Goal: Task Accomplishment & Management: Manage account settings

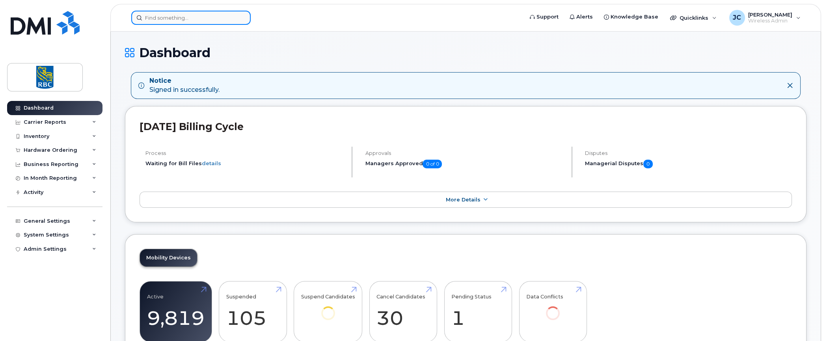
click at [162, 16] on input at bounding box center [190, 18] width 119 height 14
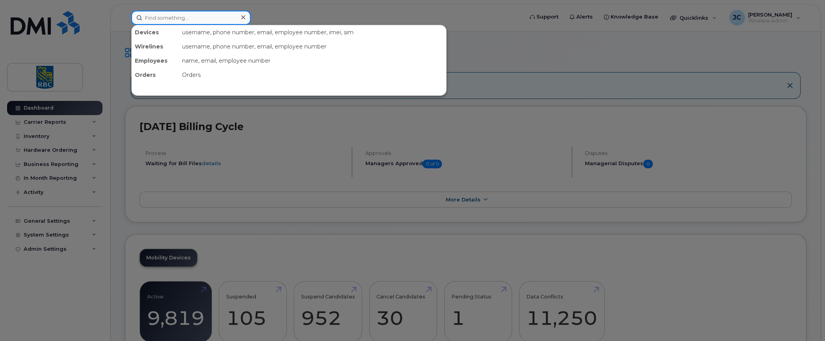
paste input "4374400433"
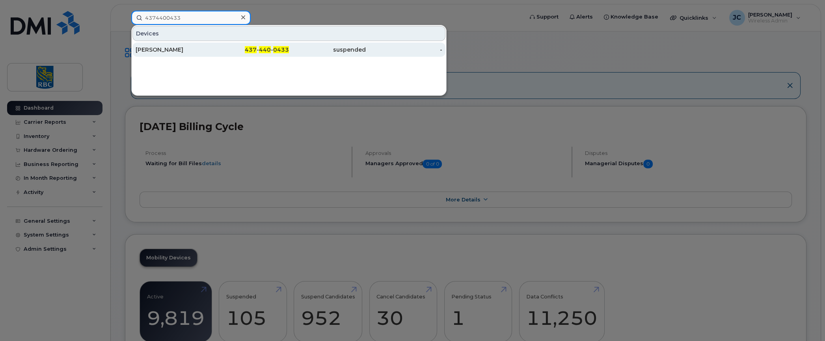
type input "4374400433"
click at [153, 46] on div "[PERSON_NAME]" at bounding box center [174, 50] width 77 height 8
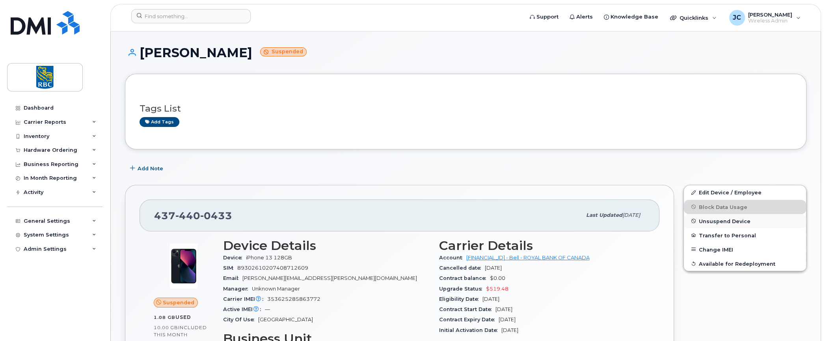
click at [715, 218] on span "Unsuspend Device" at bounding box center [725, 221] width 52 height 6
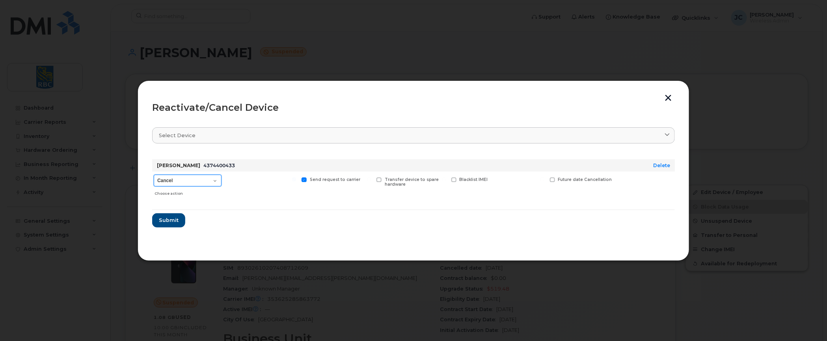
click at [215, 180] on select "Cancel Suspend - Extend Suspension Reactivate" at bounding box center [188, 181] width 68 height 12
select select "[object Object]"
click at [154, 175] on select "Cancel Suspend - Extend Suspension Reactivate" at bounding box center [188, 181] width 68 height 12
click at [172, 218] on span "Submit" at bounding box center [168, 219] width 20 height 7
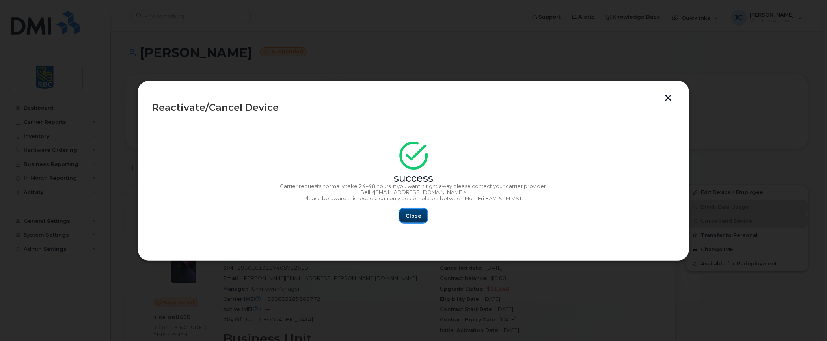
click at [410, 217] on span "Close" at bounding box center [414, 215] width 16 height 7
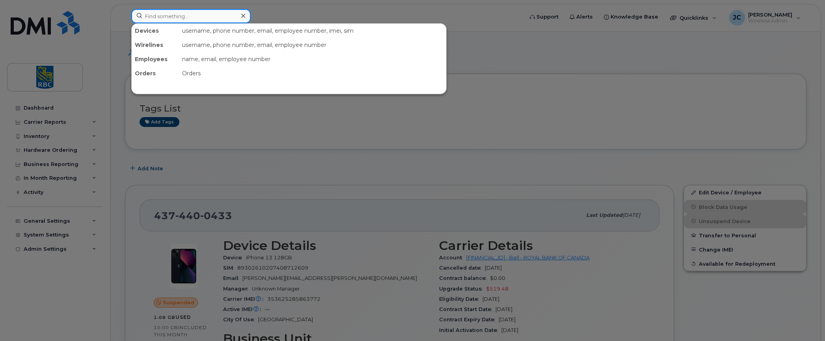
click at [165, 18] on input at bounding box center [190, 16] width 119 height 14
paste input "4374400433"
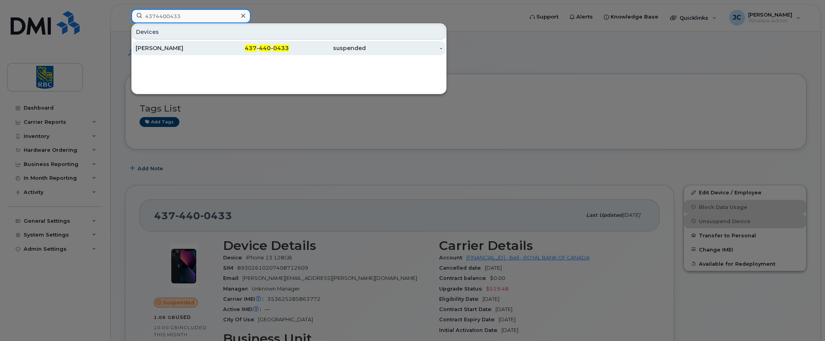
type input "4374400433"
click at [153, 47] on div "Lewis Liu" at bounding box center [174, 48] width 77 height 8
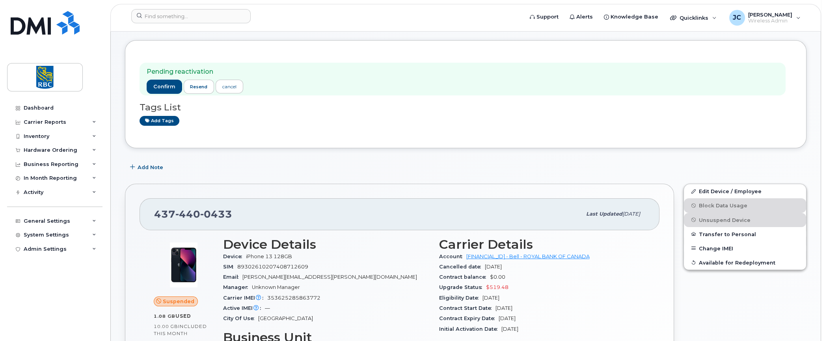
scroll to position [79, 0]
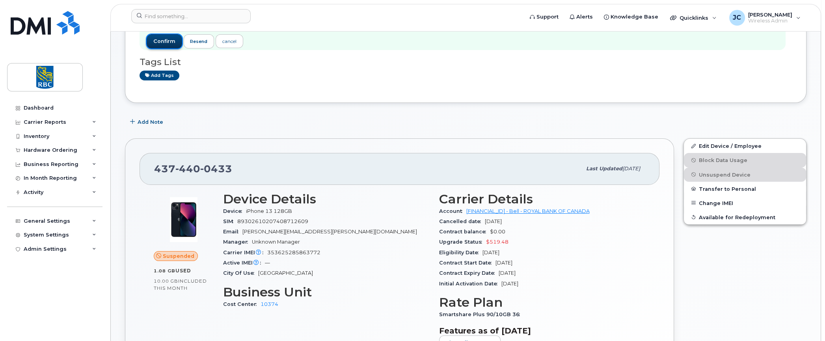
click at [166, 38] on span "confirm" at bounding box center [164, 41] width 22 height 7
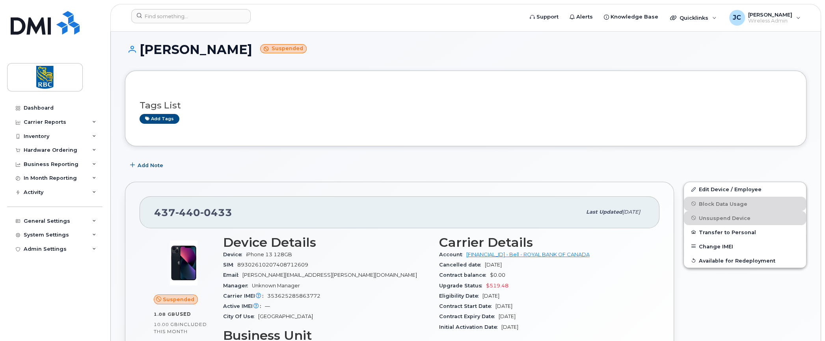
scroll to position [0, 0]
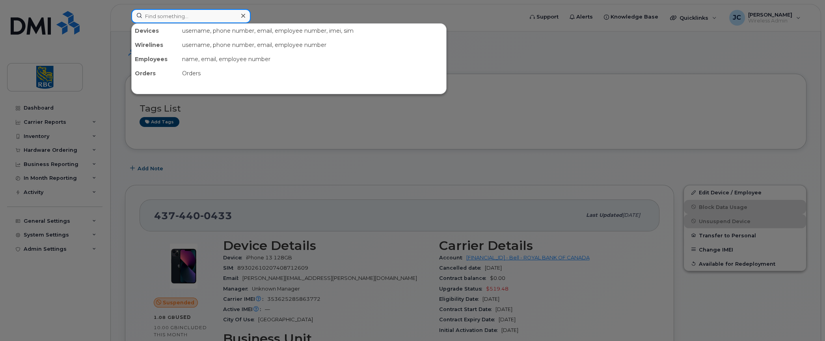
click at [177, 15] on input at bounding box center [190, 16] width 119 height 14
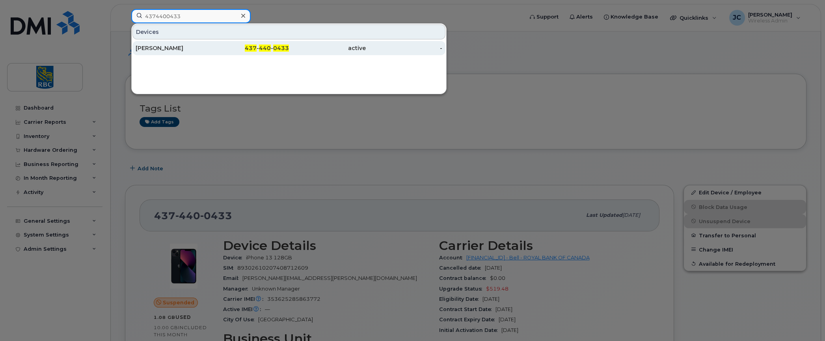
type input "4374400433"
click at [212, 43] on div "[PERSON_NAME]" at bounding box center [250, 48] width 77 height 14
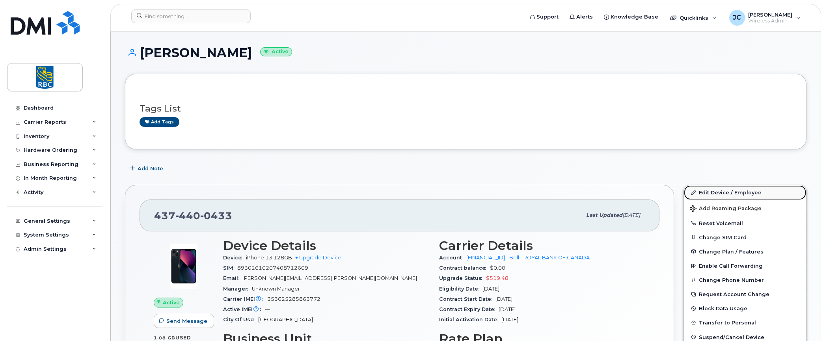
click at [727, 188] on link "Edit Device / Employee" at bounding box center [745, 192] width 122 height 14
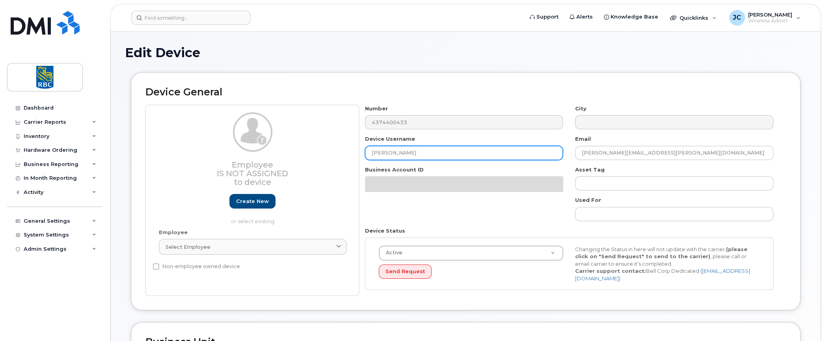
drag, startPoint x: 416, startPoint y: 151, endPoint x: 240, endPoint y: 153, distance: 176.2
click at [240, 153] on div "Employee Is not assigned to device Create new or select existing Employee Selec…" at bounding box center [465, 200] width 641 height 191
paste input "Yan Zheng"
type input "Yan Zheng"
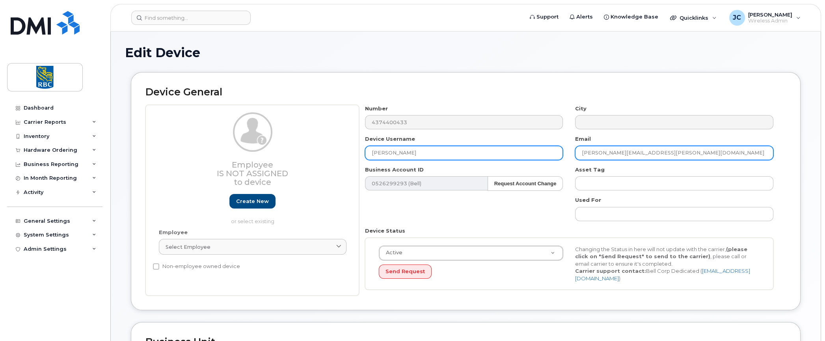
drag, startPoint x: 654, startPoint y: 151, endPoint x: 477, endPoint y: 151, distance: 177.0
click at [477, 151] on div "Number 4374400433 City Device Username Yan Zheng Email lewis.liu@rbc.com Busine…" at bounding box center [569, 200] width 421 height 191
paste input "yan.zheng"
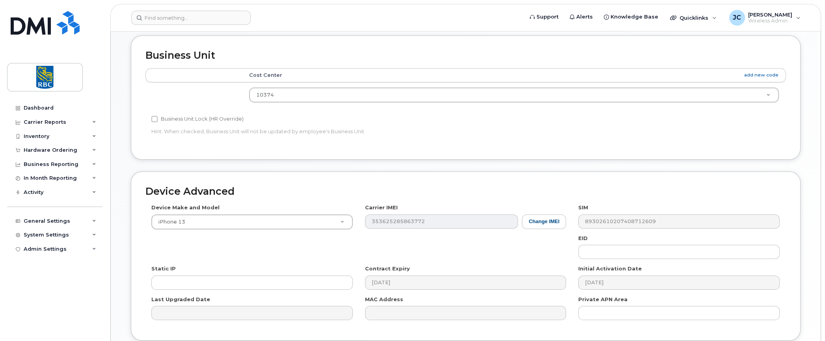
scroll to position [350, 0]
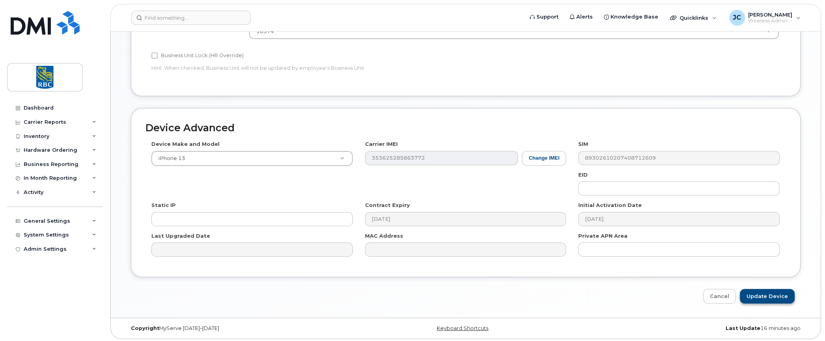
type input "yan.zheng@rbc.com"
click at [759, 289] on input "Update Device" at bounding box center [767, 296] width 55 height 15
type input "Saving..."
